Goal: Task Accomplishment & Management: Manage account settings

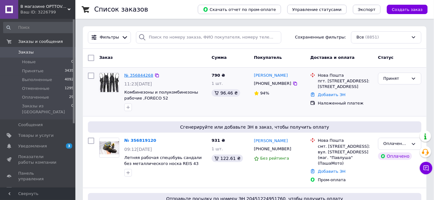
click at [134, 75] on link "№ 356844268" at bounding box center [138, 75] width 29 height 5
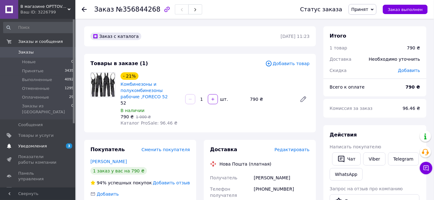
click at [39, 144] on span "Уведомления" at bounding box center [32, 147] width 29 height 6
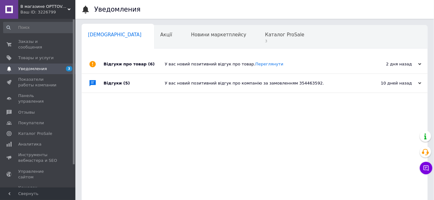
click at [46, 36] on div "Заказы и сообщения 0 0 Товары и услуги Уведомления 3 0 Показатели работы компан…" at bounding box center [38, 104] width 77 height 171
click at [43, 40] on span "Заказы и сообщения" at bounding box center [38, 44] width 40 height 11
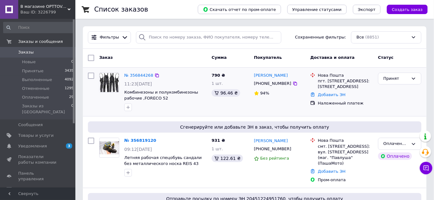
drag, startPoint x: 316, startPoint y: 73, endPoint x: 348, endPoint y: 98, distance: 40.2
click at [348, 90] on div "Нова Пошта пгт. [STREET_ADDRESS]: [STREET_ADDRESS]" at bounding box center [345, 81] width 58 height 17
copy div "Нова Пошта пгт. [STREET_ADDRESS]: [STREET_ADDRESS]"
drag, startPoint x: 394, startPoint y: 97, endPoint x: 286, endPoint y: 68, distance: 111.9
click at [394, 97] on div "Принят" at bounding box center [399, 92] width 48 height 44
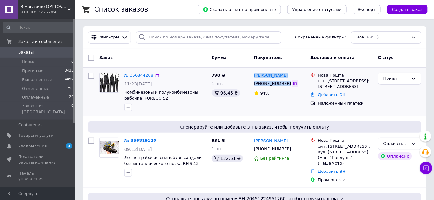
drag, startPoint x: 254, startPoint y: 72, endPoint x: 285, endPoint y: 85, distance: 33.7
click at [285, 85] on div "[PERSON_NAME] [PHONE_NUMBER] 94%" at bounding box center [279, 92] width 56 height 44
copy div "[PERSON_NAME] [PHONE_NUMBER]"
click at [395, 112] on div "Принят" at bounding box center [399, 92] width 48 height 44
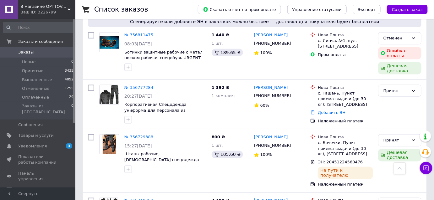
scroll to position [257, 0]
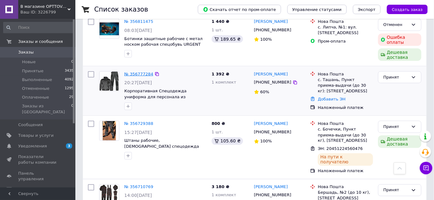
click at [139, 76] on link "№ 356777284" at bounding box center [138, 74] width 29 height 5
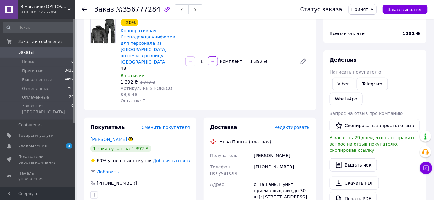
scroll to position [29, 0]
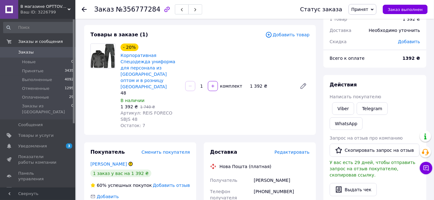
click at [258, 175] on div "[PERSON_NAME]" at bounding box center [281, 180] width 58 height 11
copy div "Панов"
drag, startPoint x: 408, startPoint y: 80, endPoint x: 403, endPoint y: 83, distance: 5.3
click at [408, 80] on div "Действия Написать покупателю Viber Telegram WhatsApp Запрос на отзыв про компан…" at bounding box center [374, 163] width 103 height 177
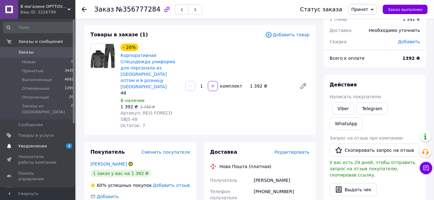
click at [39, 145] on link "Уведомления 3 0" at bounding box center [38, 146] width 77 height 11
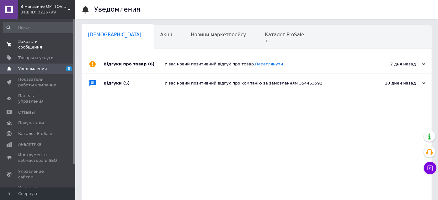
click at [50, 39] on span "Заказы и сообщения" at bounding box center [38, 44] width 40 height 11
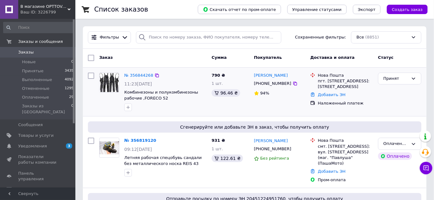
drag, startPoint x: 317, startPoint y: 75, endPoint x: 353, endPoint y: 96, distance: 41.3
click at [353, 90] on div "Нова Пошта пгт. [STREET_ADDRESS]: [STREET_ADDRESS]" at bounding box center [345, 81] width 58 height 17
copy div "Нова Пошта пгт. [STREET_ADDRESS]: [STREET_ADDRESS]"
drag, startPoint x: 381, startPoint y: 107, endPoint x: 346, endPoint y: 77, distance: 45.2
click at [381, 107] on div "Принят" at bounding box center [399, 92] width 48 height 44
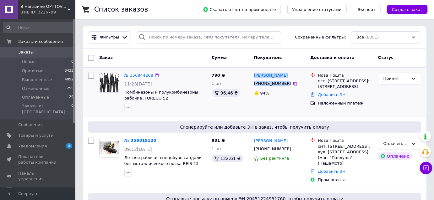
drag, startPoint x: 254, startPoint y: 72, endPoint x: 282, endPoint y: 85, distance: 31.5
click at [282, 85] on div "[PERSON_NAME] [PHONE_NUMBER] 94%" at bounding box center [279, 92] width 56 height 44
copy div "[PERSON_NAME] [PHONE_NUMBER]"
click at [382, 113] on div "Принят" at bounding box center [399, 92] width 48 height 44
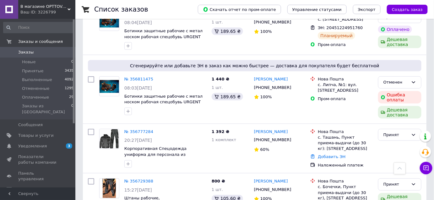
scroll to position [200, 0]
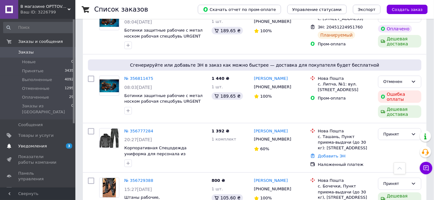
click at [41, 144] on span "Уведомления" at bounding box center [32, 147] width 29 height 6
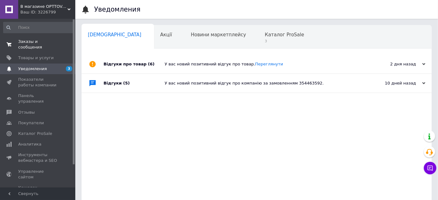
click at [31, 43] on span "Заказы и сообщения" at bounding box center [38, 44] width 40 height 11
